Goal: Information Seeking & Learning: Find specific fact

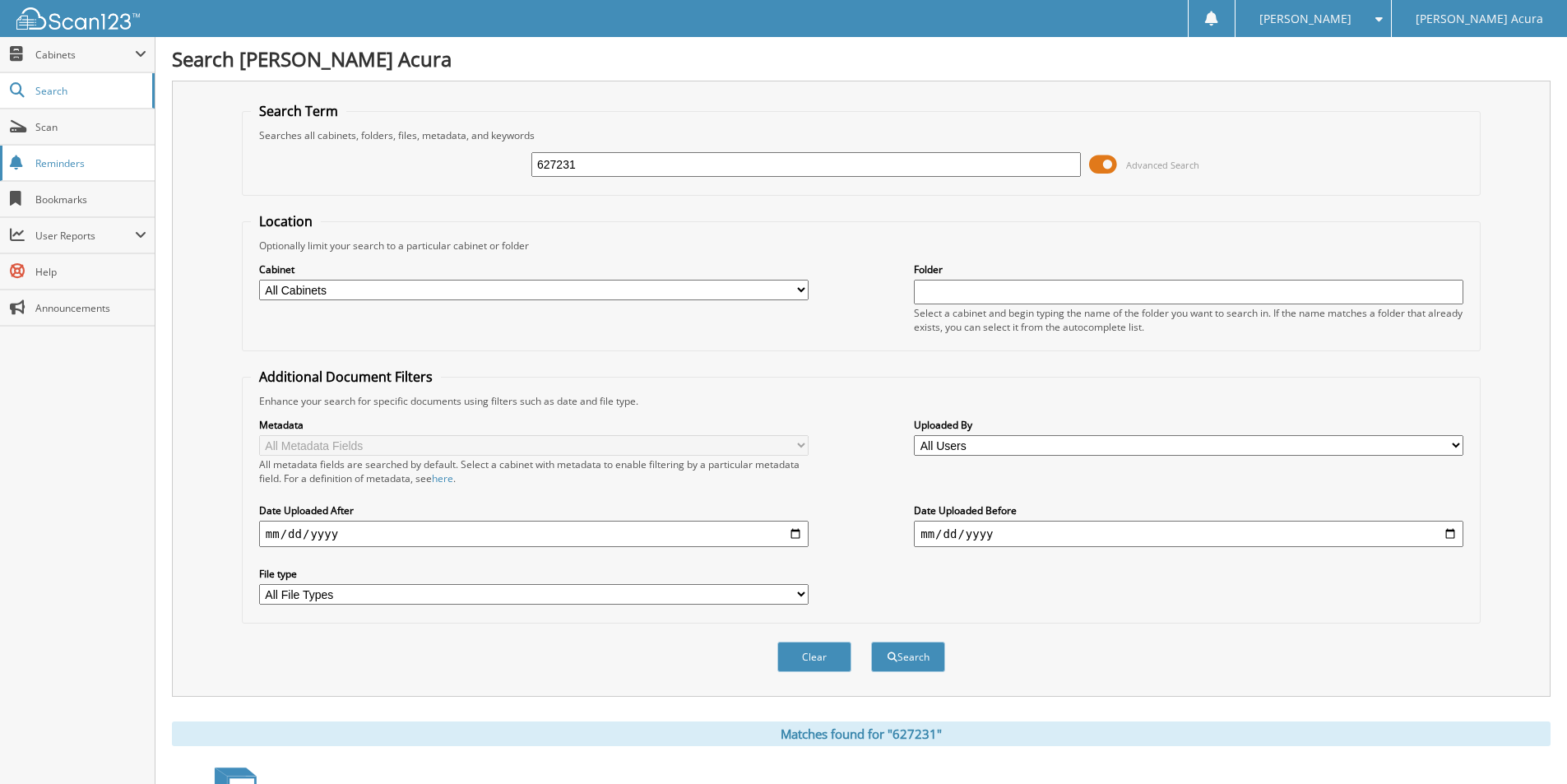
drag, startPoint x: 612, startPoint y: 168, endPoint x: 61, endPoint y: 168, distance: 551.0
click at [61, 168] on body "[PERSON_NAME] Settings Logout [PERSON_NAME] Acura Close Cabinets" at bounding box center [784, 543] width 1567 height 1087
type input "645628"
click at [871, 641] on button "Search" at bounding box center [908, 656] width 74 height 30
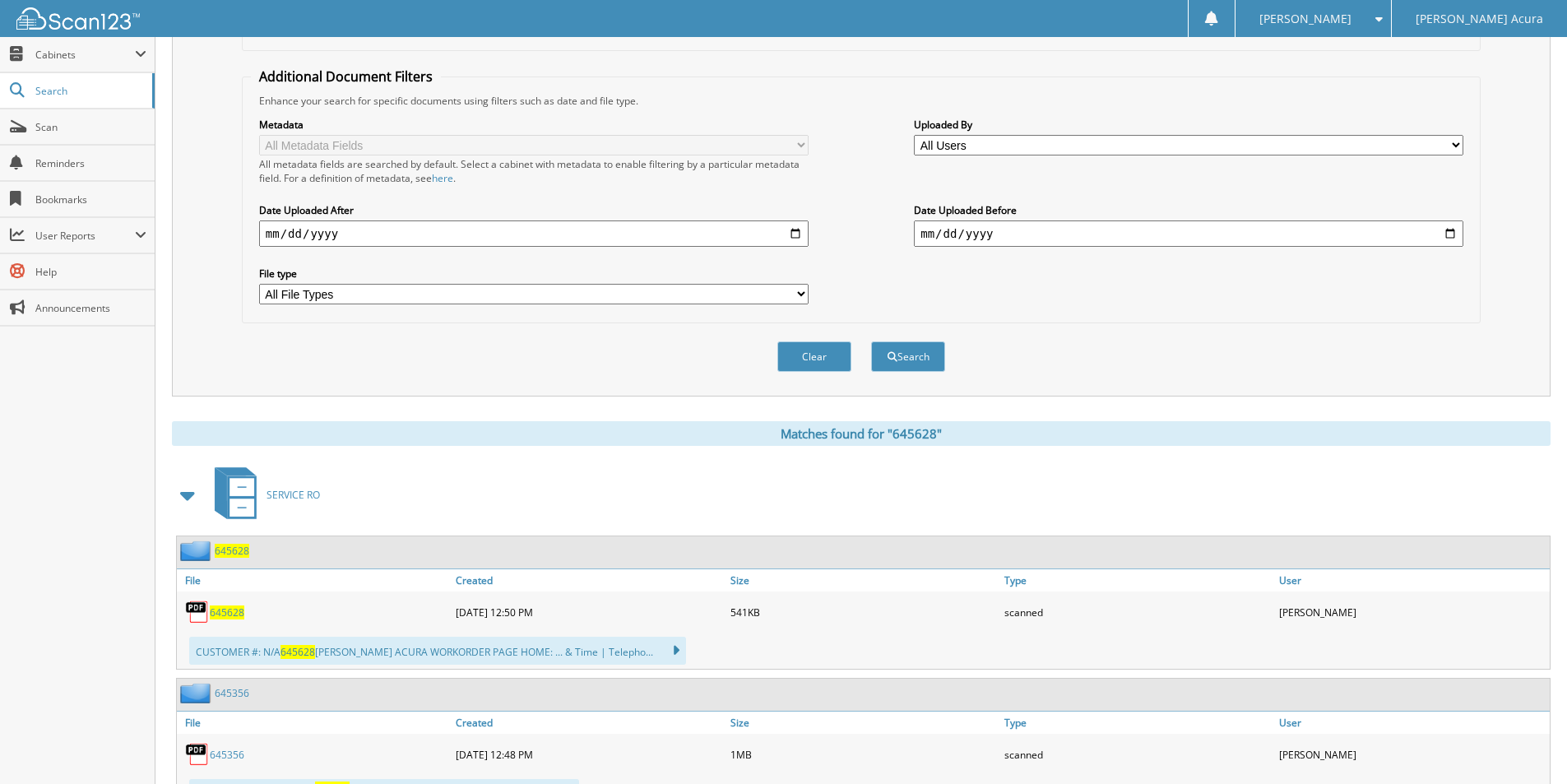
scroll to position [329, 0]
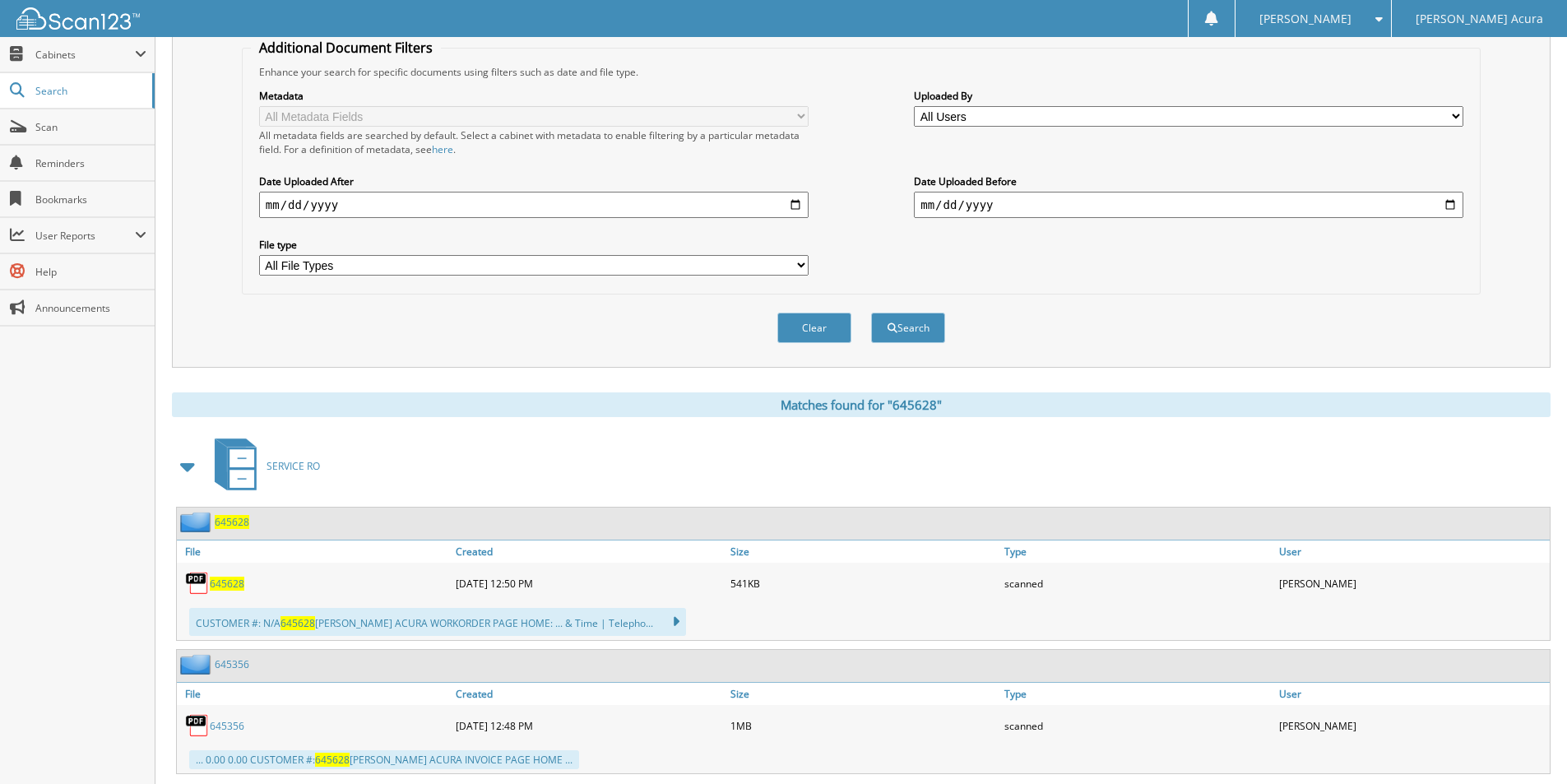
click at [229, 582] on span "645628" at bounding box center [226, 583] width 34 height 14
